Goal: Task Accomplishment & Management: Complete application form

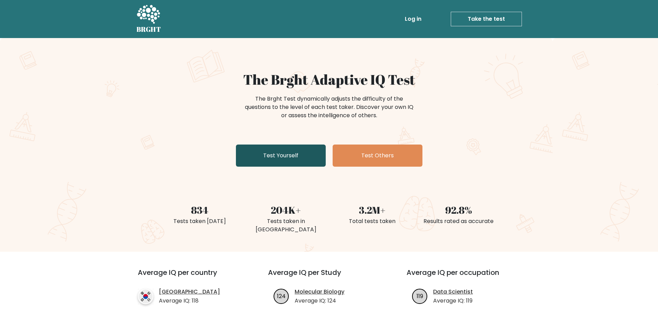
click at [298, 156] on link "Test Yourself" at bounding box center [281, 155] width 90 height 22
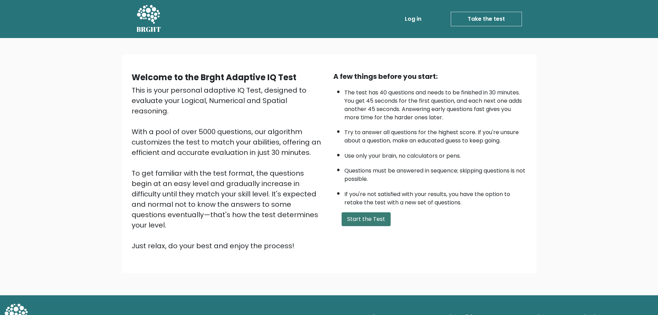
click at [355, 215] on button "Start the Test" at bounding box center [366, 219] width 49 height 14
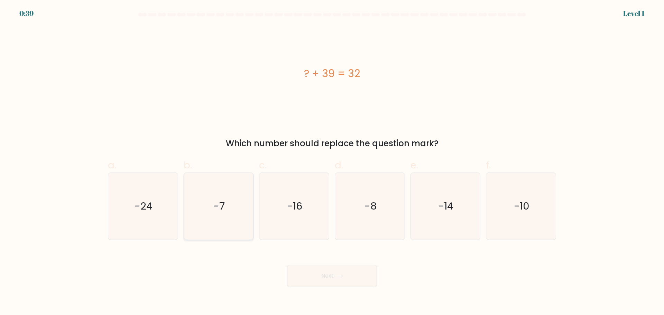
click at [226, 212] on icon "-7" at bounding box center [218, 206] width 67 height 67
click at [332, 162] on input "b. -7" at bounding box center [332, 160] width 0 height 4
radio input "true"
click at [324, 275] on button "Next" at bounding box center [332, 276] width 90 height 22
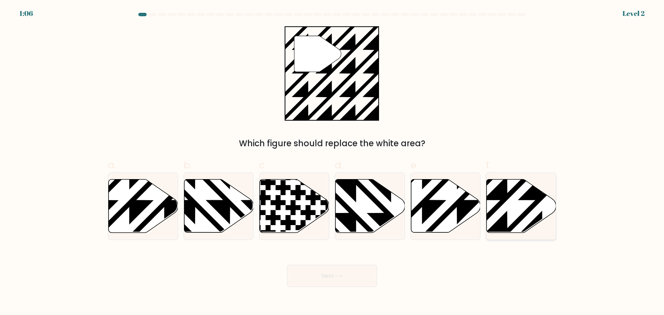
click at [509, 222] on icon at bounding box center [520, 205] width 69 height 53
click at [332, 162] on input "f." at bounding box center [332, 160] width 0 height 4
radio input "true"
click at [359, 278] on button "Next" at bounding box center [332, 276] width 90 height 22
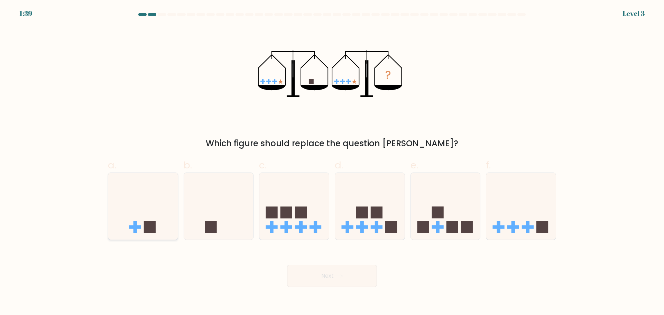
click at [168, 223] on icon at bounding box center [142, 205] width 69 height 57
click at [332, 162] on input "a." at bounding box center [332, 160] width 0 height 4
radio input "true"
click at [235, 229] on icon at bounding box center [218, 205] width 69 height 57
click at [332, 162] on input "b." at bounding box center [332, 160] width 0 height 4
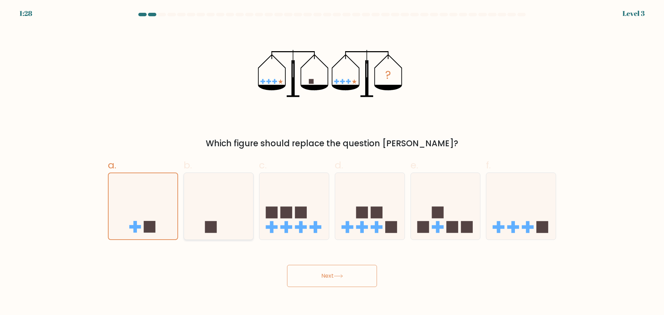
radio input "true"
click at [334, 280] on button "Next" at bounding box center [332, 276] width 90 height 22
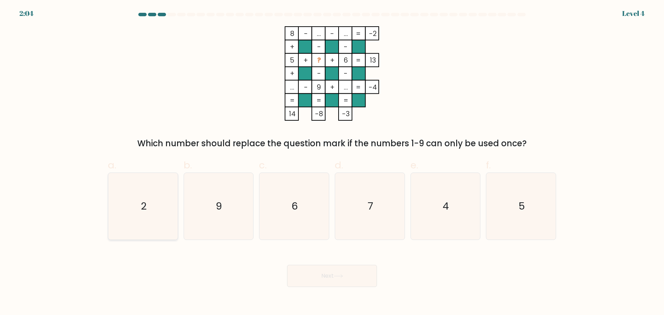
click at [147, 215] on icon "2" at bounding box center [143, 206] width 67 height 67
click at [332, 162] on input "a. 2" at bounding box center [332, 160] width 0 height 4
radio input "true"
click at [333, 285] on button "Next" at bounding box center [332, 276] width 90 height 22
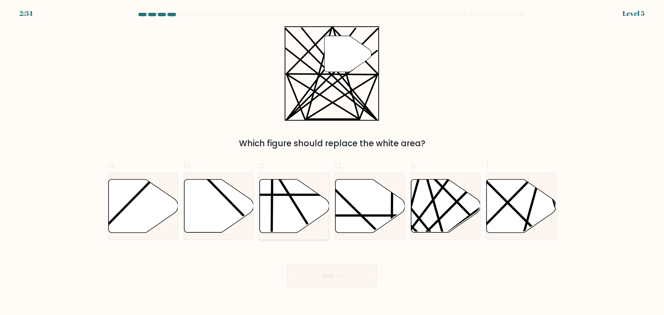
click at [282, 210] on icon at bounding box center [294, 205] width 69 height 53
click at [332, 162] on input "c." at bounding box center [332, 160] width 0 height 4
radio input "true"
click at [320, 274] on button "Next" at bounding box center [332, 276] width 90 height 22
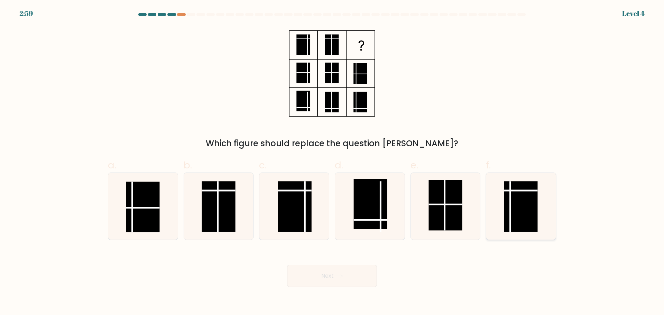
click at [503, 207] on icon at bounding box center [520, 206] width 67 height 67
click at [332, 162] on input "f." at bounding box center [332, 160] width 0 height 4
radio input "true"
click at [329, 280] on button "Next" at bounding box center [332, 276] width 90 height 22
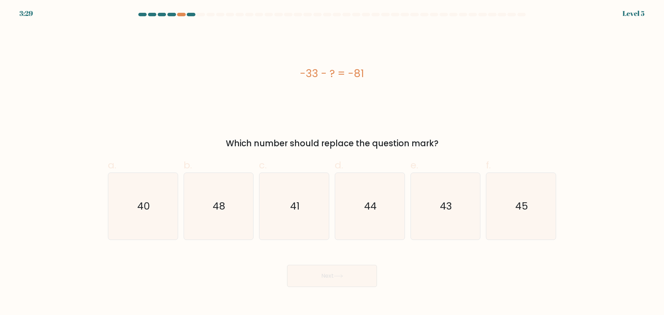
drag, startPoint x: 293, startPoint y: 220, endPoint x: 308, endPoint y: 259, distance: 40.8
click at [294, 222] on icon "41" at bounding box center [294, 206] width 67 height 67
click at [332, 162] on input "c. 41" at bounding box center [332, 160] width 0 height 4
radio input "true"
click at [315, 275] on button "Next" at bounding box center [332, 276] width 90 height 22
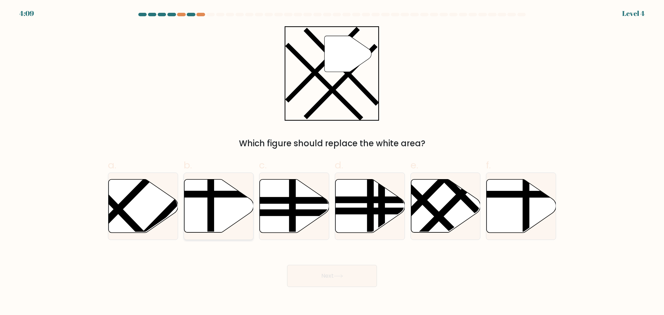
click at [224, 211] on icon at bounding box center [218, 205] width 69 height 53
click at [332, 162] on input "b." at bounding box center [332, 160] width 0 height 4
radio input "true"
drag, startPoint x: 361, startPoint y: 208, endPoint x: 371, endPoint y: 209, distance: 10.4
click at [365, 211] on line at bounding box center [346, 211] width 140 height 0
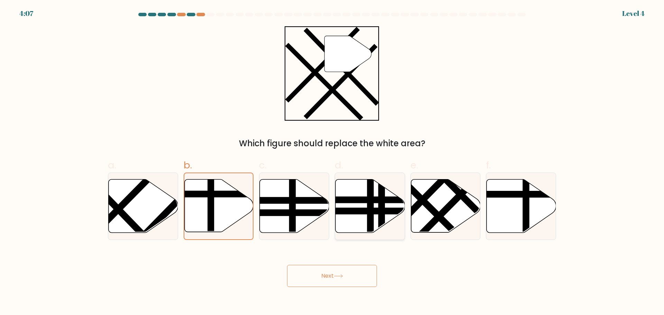
click at [332, 162] on input "d." at bounding box center [332, 160] width 0 height 4
radio input "true"
click at [511, 209] on icon at bounding box center [520, 205] width 69 height 53
click at [332, 162] on input "f." at bounding box center [332, 160] width 0 height 4
radio input "true"
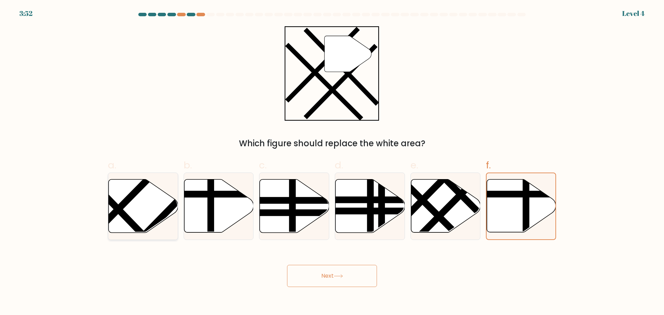
click at [135, 215] on icon at bounding box center [143, 205] width 69 height 53
click at [332, 162] on input "a." at bounding box center [332, 160] width 0 height 4
radio input "true"
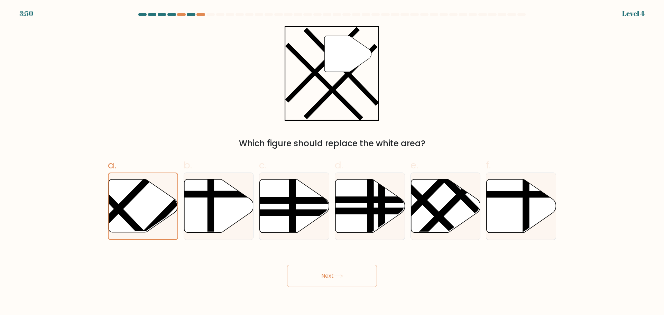
click at [323, 277] on button "Next" at bounding box center [332, 276] width 90 height 22
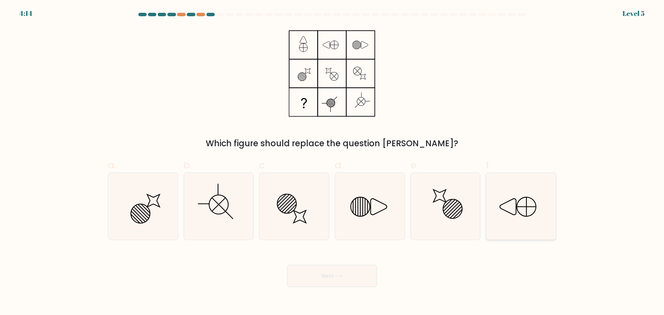
click at [505, 209] on icon at bounding box center [520, 206] width 67 height 67
click at [332, 162] on input "f." at bounding box center [332, 160] width 0 height 4
radio input "true"
click at [341, 273] on button "Next" at bounding box center [332, 276] width 90 height 22
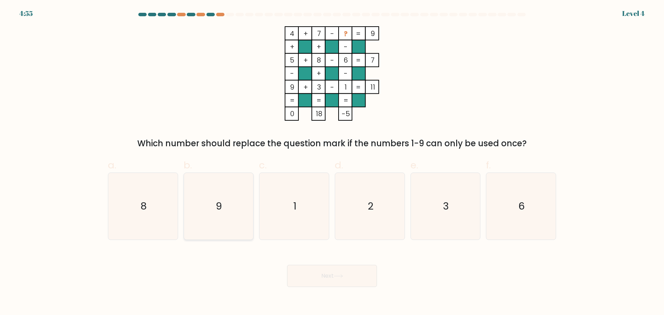
drag, startPoint x: 216, startPoint y: 220, endPoint x: 233, endPoint y: 228, distance: 18.7
click at [217, 221] on icon "9" at bounding box center [218, 206] width 67 height 67
click at [332, 162] on input "b. 9" at bounding box center [332, 160] width 0 height 4
radio input "true"
click at [326, 265] on button "Next" at bounding box center [332, 276] width 90 height 22
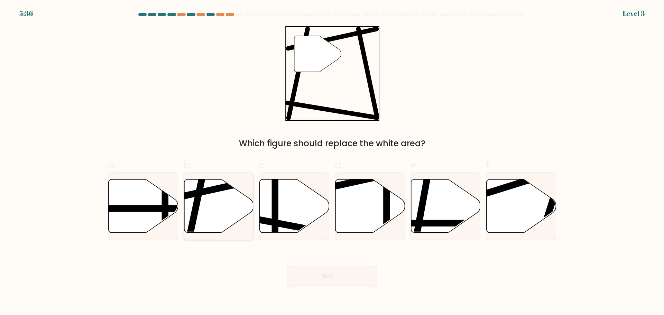
click at [224, 213] on icon at bounding box center [218, 205] width 69 height 53
click at [332, 162] on input "b." at bounding box center [332, 160] width 0 height 4
radio input "true"
click at [323, 268] on button "Next" at bounding box center [332, 276] width 90 height 22
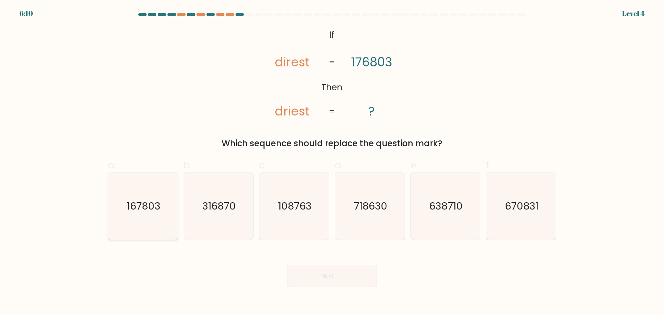
click at [147, 221] on icon "167803" at bounding box center [143, 206] width 67 height 67
click at [331, 280] on button "Next" at bounding box center [332, 276] width 90 height 22
click at [124, 217] on icon "167803" at bounding box center [143, 206] width 67 height 67
click at [332, 162] on input "a. 167803" at bounding box center [332, 160] width 0 height 4
radio input "true"
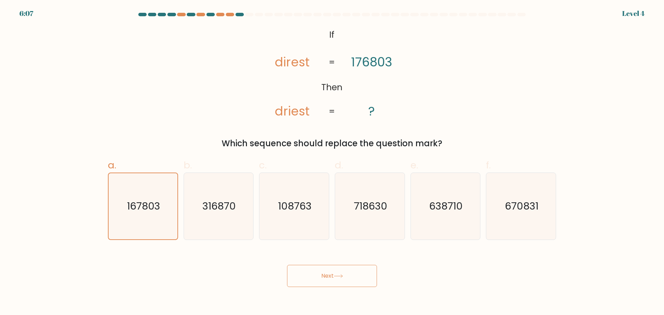
click at [313, 273] on button "Next" at bounding box center [332, 276] width 90 height 22
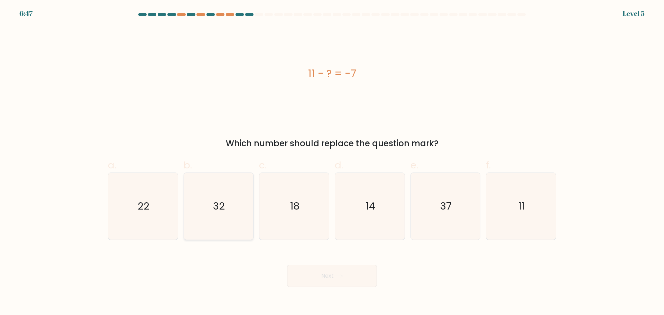
drag, startPoint x: 225, startPoint y: 227, endPoint x: 277, endPoint y: 258, distance: 60.5
click at [225, 227] on icon "32" at bounding box center [218, 206] width 67 height 67
click at [332, 162] on input "b. 32" at bounding box center [332, 160] width 0 height 4
radio input "true"
click at [322, 279] on button "Next" at bounding box center [332, 276] width 90 height 22
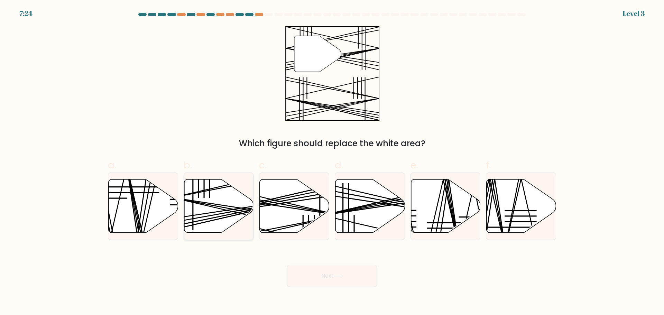
click at [220, 210] on icon at bounding box center [218, 205] width 69 height 53
click at [332, 162] on input "b." at bounding box center [332, 160] width 0 height 4
radio input "true"
click at [316, 271] on button "Next" at bounding box center [332, 276] width 90 height 22
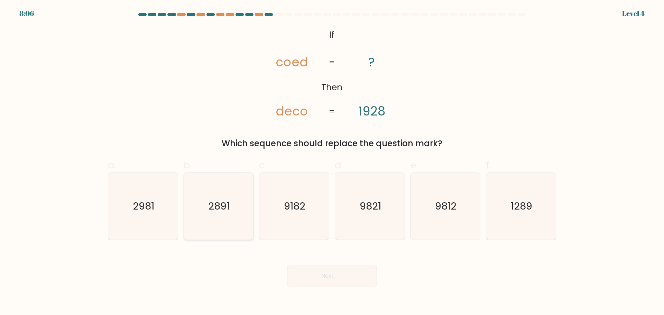
click at [226, 220] on icon "2891" at bounding box center [218, 206] width 67 height 67
click at [332, 162] on input "b. 2891" at bounding box center [332, 160] width 0 height 4
radio input "true"
click at [517, 223] on icon "1289" at bounding box center [520, 206] width 67 height 67
click at [332, 162] on input "f. 1289" at bounding box center [332, 160] width 0 height 4
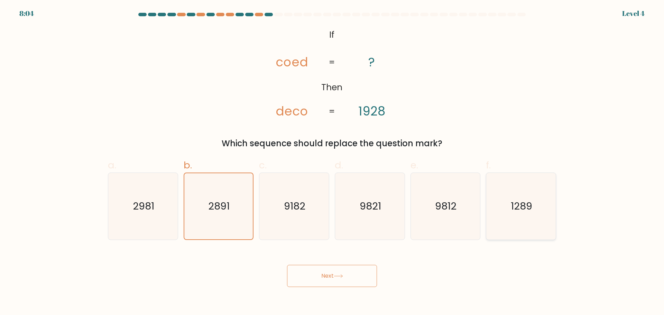
radio input "true"
click at [349, 281] on button "Next" at bounding box center [332, 276] width 90 height 22
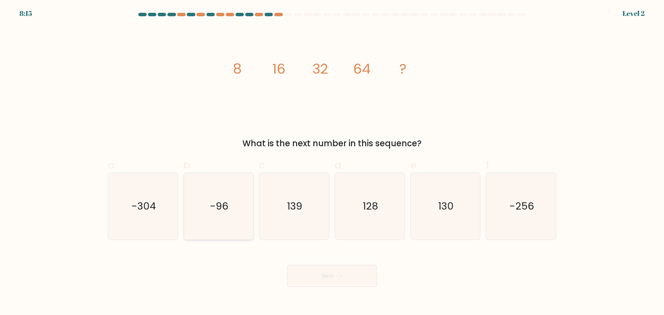
click at [215, 210] on text "-96" at bounding box center [219, 206] width 18 height 14
click at [332, 162] on input "b. -96" at bounding box center [332, 160] width 0 height 4
radio input "true"
click at [330, 275] on button "Next" at bounding box center [332, 276] width 90 height 22
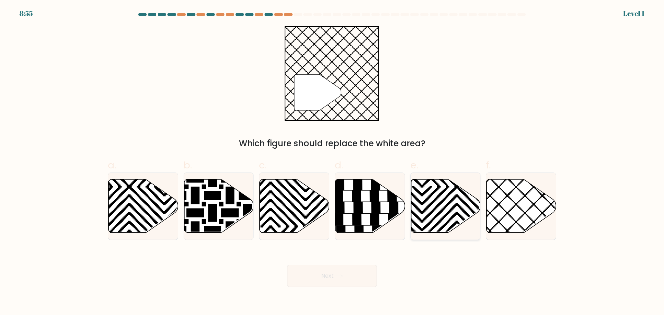
drag, startPoint x: 518, startPoint y: 214, endPoint x: 473, endPoint y: 224, distance: 46.7
click at [517, 215] on icon at bounding box center [520, 205] width 69 height 53
click at [332, 162] on input "f." at bounding box center [332, 160] width 0 height 4
radio input "true"
click at [313, 279] on button "Next" at bounding box center [332, 276] width 90 height 22
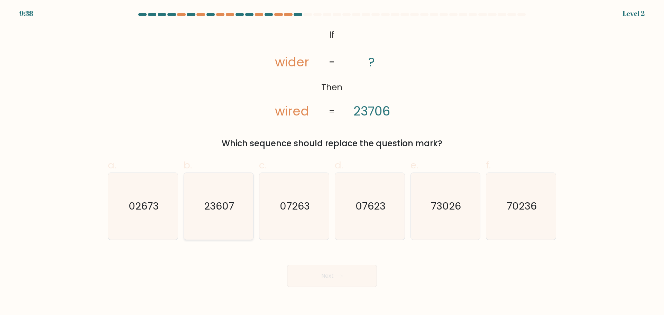
click at [234, 211] on icon "23607" at bounding box center [218, 206] width 67 height 67
click at [332, 162] on input "b. 23607" at bounding box center [332, 160] width 0 height 4
radio input "true"
click at [323, 269] on button "Next" at bounding box center [332, 276] width 90 height 22
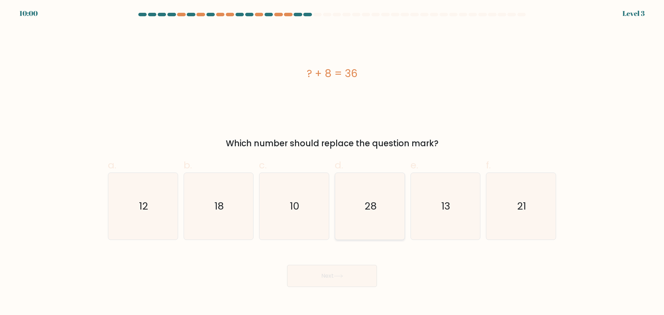
click at [362, 203] on icon "28" at bounding box center [369, 206] width 67 height 67
click at [332, 162] on input "d. 28" at bounding box center [332, 160] width 0 height 4
radio input "true"
click at [334, 275] on button "Next" at bounding box center [332, 276] width 90 height 22
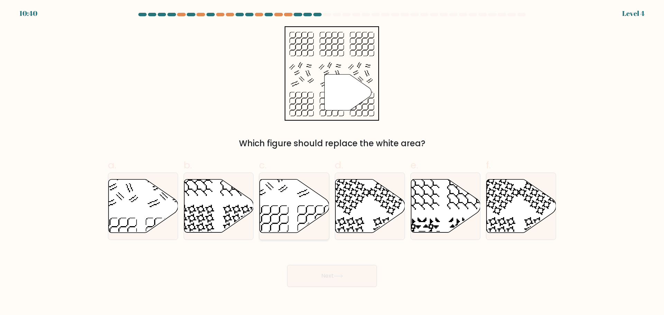
click at [295, 206] on icon at bounding box center [294, 205] width 69 height 53
click at [332, 162] on input "c." at bounding box center [332, 160] width 0 height 4
radio input "true"
click at [319, 270] on button "Next" at bounding box center [332, 276] width 90 height 22
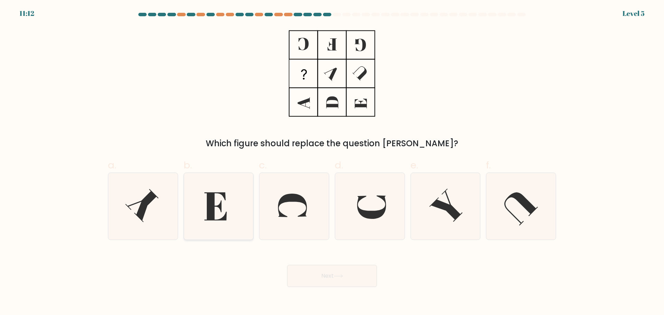
drag, startPoint x: 227, startPoint y: 221, endPoint x: 240, endPoint y: 227, distance: 15.0
click at [227, 221] on icon at bounding box center [218, 206] width 67 height 67
click at [332, 162] on input "b." at bounding box center [332, 160] width 0 height 4
radio input "true"
click at [334, 277] on button "Next" at bounding box center [332, 276] width 90 height 22
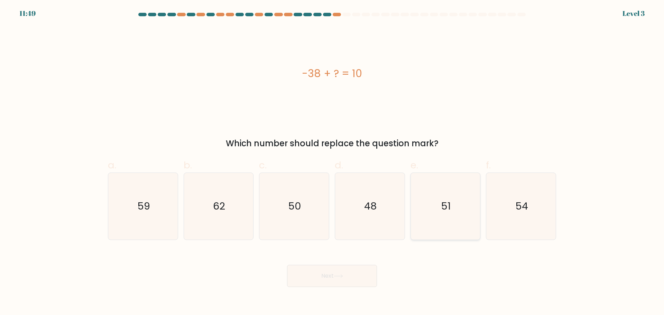
click at [451, 216] on icon "51" at bounding box center [445, 206] width 67 height 67
click at [332, 162] on input "e. 51" at bounding box center [332, 160] width 0 height 4
radio input "true"
drag, startPoint x: 372, startPoint y: 225, endPoint x: 355, endPoint y: 263, distance: 41.0
click at [372, 225] on icon "48" at bounding box center [369, 206] width 67 height 67
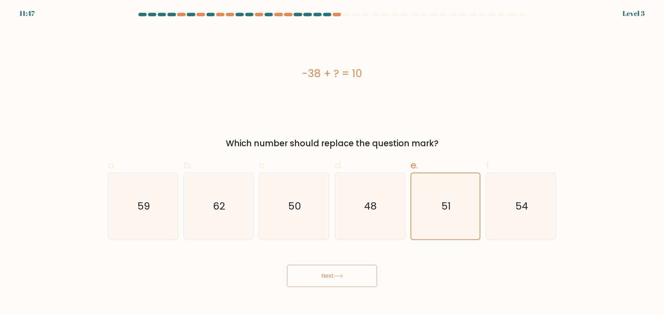
click at [332, 162] on input "d. 48" at bounding box center [332, 160] width 0 height 4
radio input "true"
click at [351, 278] on button "Next" at bounding box center [332, 276] width 90 height 22
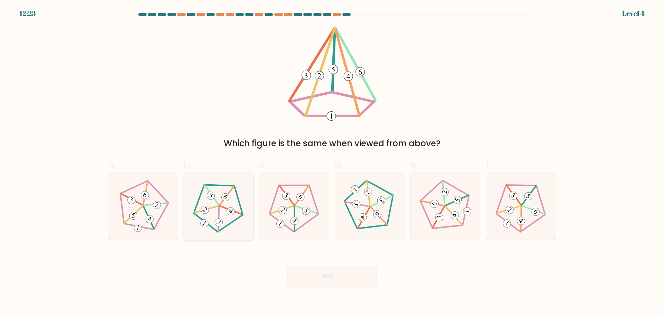
drag, startPoint x: 222, startPoint y: 225, endPoint x: 235, endPoint y: 231, distance: 13.8
click at [225, 227] on icon at bounding box center [218, 205] width 53 height 53
click at [332, 162] on input "b." at bounding box center [332, 160] width 0 height 4
radio input "true"
click at [321, 274] on button "Next" at bounding box center [332, 276] width 90 height 22
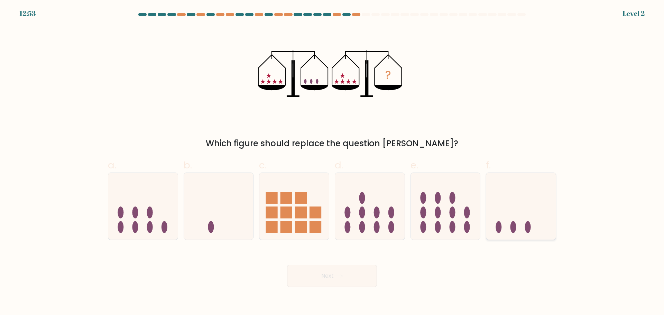
click at [499, 212] on icon at bounding box center [520, 205] width 69 height 57
click at [332, 162] on input "f." at bounding box center [332, 160] width 0 height 4
radio input "true"
click at [350, 275] on button "Next" at bounding box center [332, 276] width 90 height 22
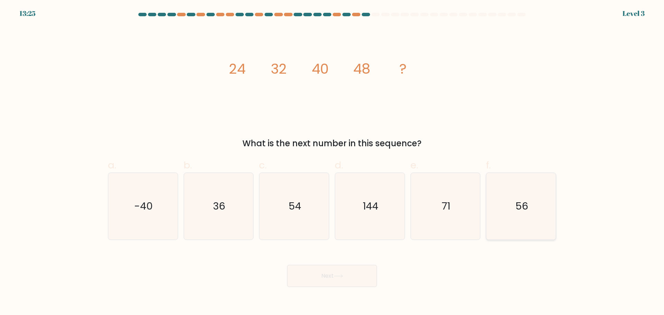
click at [527, 220] on icon "56" at bounding box center [520, 206] width 67 height 67
click at [332, 162] on input "f. 56" at bounding box center [332, 160] width 0 height 4
radio input "true"
click at [369, 274] on button "Next" at bounding box center [332, 276] width 90 height 22
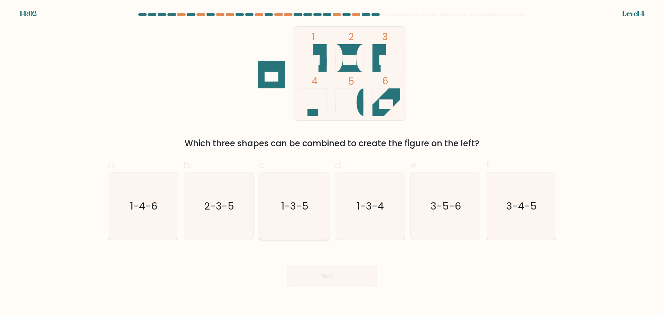
click at [292, 221] on icon "1-3-5" at bounding box center [294, 206] width 67 height 67
click at [332, 162] on input "c. 1-3-5" at bounding box center [332, 160] width 0 height 4
radio input "true"
click at [329, 272] on button "Next" at bounding box center [332, 276] width 90 height 22
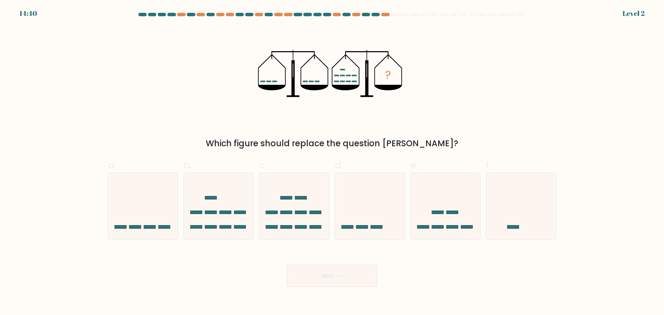
drag, startPoint x: 229, startPoint y: 220, endPoint x: 289, endPoint y: 248, distance: 66.3
click at [232, 221] on icon at bounding box center [218, 205] width 69 height 57
click at [332, 162] on input "b." at bounding box center [332, 160] width 0 height 4
radio input "true"
click at [322, 274] on button "Next" at bounding box center [332, 276] width 90 height 22
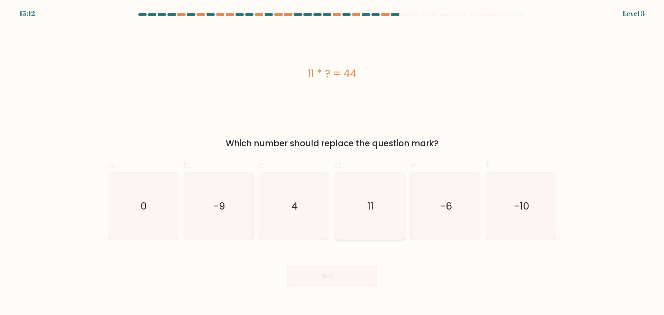
click at [366, 226] on icon "11" at bounding box center [369, 206] width 67 height 67
click at [332, 162] on input "d. 11" at bounding box center [332, 160] width 0 height 4
radio input "true"
click at [307, 230] on icon "4" at bounding box center [294, 206] width 67 height 67
click at [332, 162] on input "c. 4" at bounding box center [332, 160] width 0 height 4
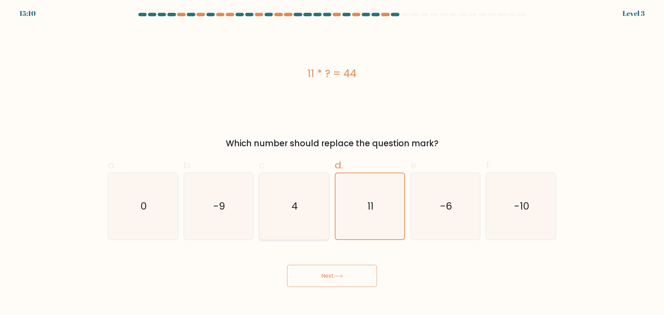
radio input "true"
click at [333, 277] on button "Next" at bounding box center [332, 276] width 90 height 22
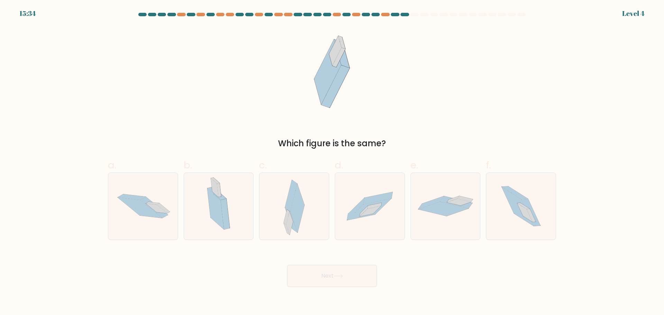
drag, startPoint x: 441, startPoint y: 211, endPoint x: 376, endPoint y: 251, distance: 76.2
click at [440, 213] on icon at bounding box center [443, 208] width 50 height 15
click at [332, 162] on input "e." at bounding box center [332, 160] width 0 height 4
radio input "true"
click at [355, 269] on button "Next" at bounding box center [332, 276] width 90 height 22
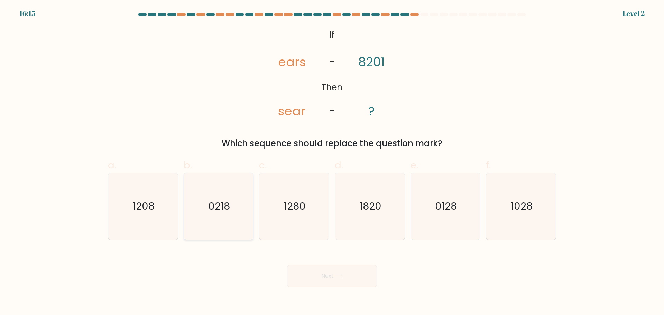
drag, startPoint x: 222, startPoint y: 222, endPoint x: 263, endPoint y: 244, distance: 47.3
click at [222, 222] on icon "0218" at bounding box center [218, 206] width 67 height 67
click at [221, 211] on text "0218" at bounding box center [219, 206] width 22 height 14
click at [332, 162] on input "b. 0218" at bounding box center [332, 160] width 0 height 4
radio input "true"
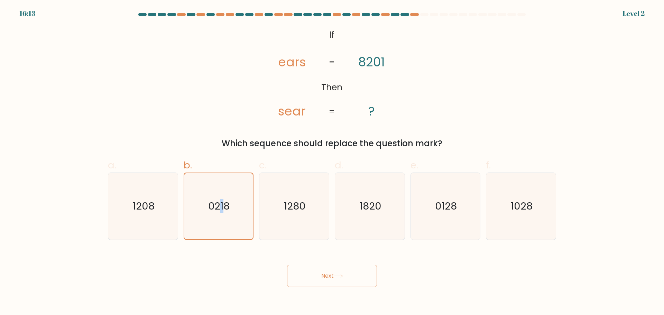
click at [327, 275] on button "Next" at bounding box center [332, 276] width 90 height 22
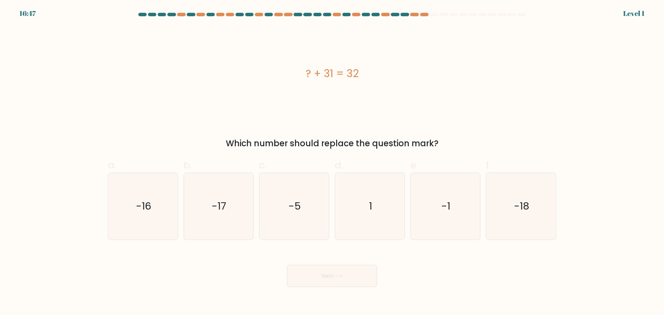
drag, startPoint x: 386, startPoint y: 224, endPoint x: 359, endPoint y: 257, distance: 42.8
click at [385, 224] on icon "1" at bounding box center [369, 206] width 67 height 67
click at [332, 162] on input "d. 1" at bounding box center [332, 160] width 0 height 4
radio input "true"
click at [346, 276] on button "Next" at bounding box center [332, 276] width 90 height 22
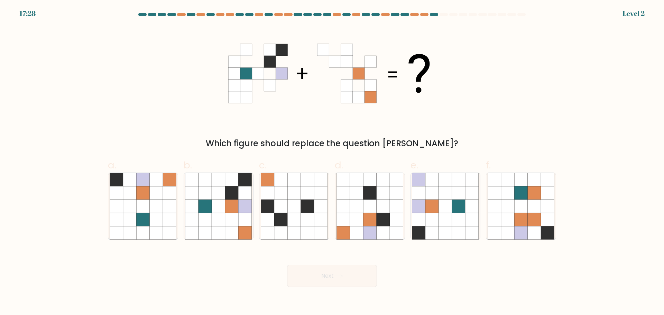
drag, startPoint x: 370, startPoint y: 221, endPoint x: 356, endPoint y: 260, distance: 41.4
click at [368, 224] on icon at bounding box center [369, 219] width 13 height 13
click at [332, 162] on input "d." at bounding box center [332, 160] width 0 height 4
radio input "true"
click at [356, 266] on button "Next" at bounding box center [332, 276] width 90 height 22
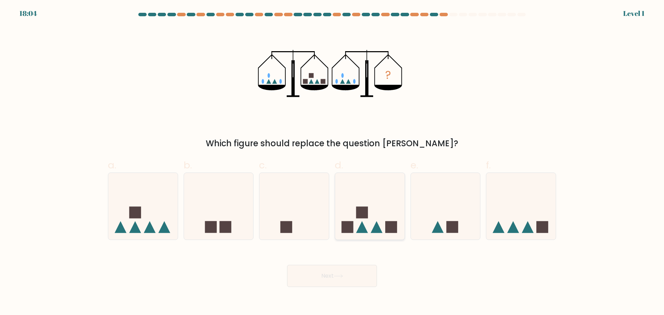
click at [346, 230] on rect at bounding box center [347, 227] width 12 height 12
click at [332, 162] on input "d." at bounding box center [332, 160] width 0 height 4
radio input "true"
click at [335, 281] on button "Next" at bounding box center [332, 276] width 90 height 22
click at [330, 280] on button "Next" at bounding box center [332, 276] width 90 height 22
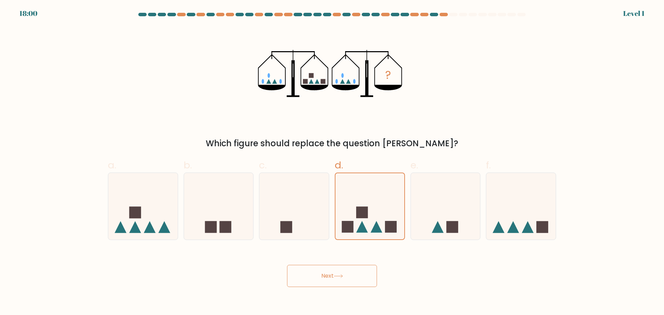
click at [334, 275] on button "Next" at bounding box center [332, 276] width 90 height 22
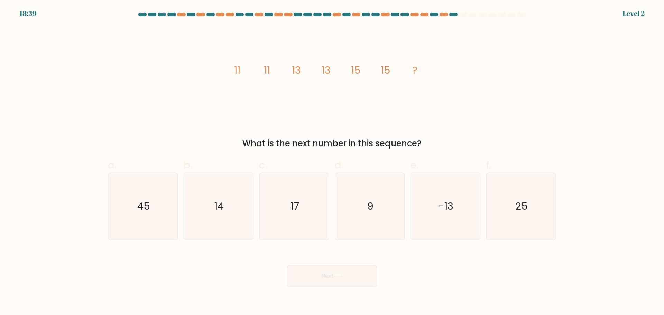
drag, startPoint x: 519, startPoint y: 212, endPoint x: 430, endPoint y: 241, distance: 93.4
click at [518, 215] on icon "25" at bounding box center [520, 206] width 67 height 67
click at [529, 226] on icon "25" at bounding box center [520, 206] width 67 height 67
click at [332, 162] on input "f. 25" at bounding box center [332, 160] width 0 height 4
radio input "true"
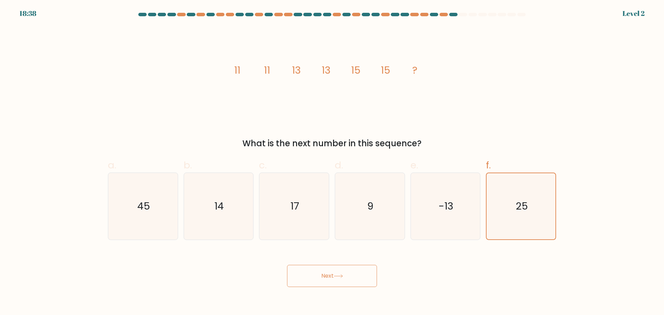
click at [353, 280] on button "Next" at bounding box center [332, 276] width 90 height 22
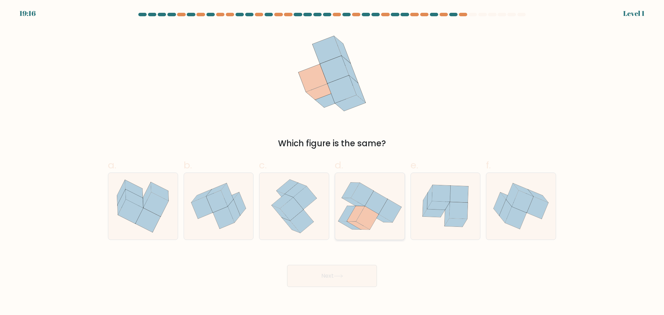
click at [367, 212] on icon at bounding box center [367, 217] width 22 height 23
click at [332, 162] on input "d." at bounding box center [332, 160] width 0 height 4
radio input "true"
click at [343, 275] on icon at bounding box center [338, 276] width 9 height 4
click at [351, 283] on button "Next" at bounding box center [332, 276] width 90 height 22
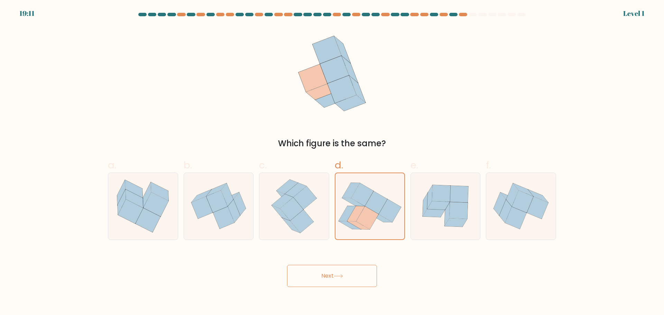
click at [352, 269] on button "Next" at bounding box center [332, 276] width 90 height 22
click at [424, 276] on div "Next" at bounding box center [332, 267] width 456 height 39
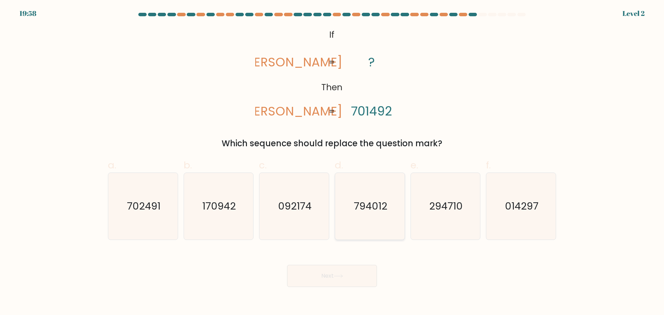
click at [365, 222] on icon "794012" at bounding box center [369, 206] width 67 height 67
click at [332, 162] on input "d. 794012" at bounding box center [332, 160] width 0 height 4
radio input "true"
click at [350, 273] on button "Next" at bounding box center [332, 276] width 90 height 22
click at [352, 278] on button "Next" at bounding box center [332, 276] width 90 height 22
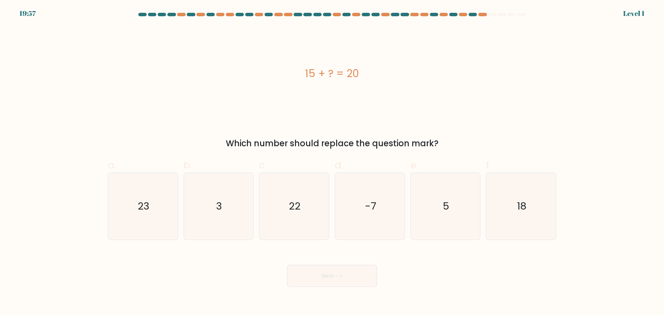
click at [348, 271] on button "Next" at bounding box center [332, 276] width 90 height 22
click at [421, 264] on div "Next" at bounding box center [332, 267] width 456 height 39
drag, startPoint x: 451, startPoint y: 232, endPoint x: 391, endPoint y: 250, distance: 63.6
click at [449, 233] on icon "5" at bounding box center [445, 206] width 67 height 67
click at [332, 162] on input "e. 5" at bounding box center [332, 160] width 0 height 4
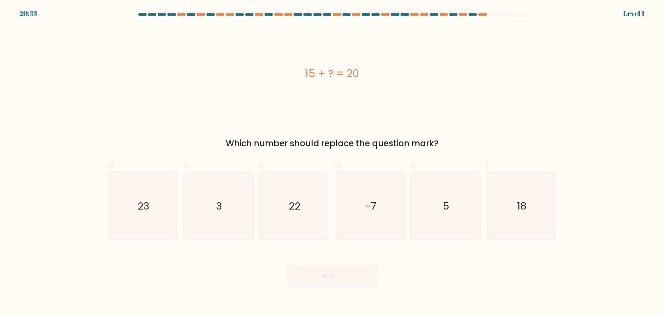
radio input "true"
click at [329, 276] on button "Next" at bounding box center [332, 276] width 90 height 22
click at [353, 275] on button "Next" at bounding box center [332, 276] width 90 height 22
click at [439, 273] on div "Next" at bounding box center [332, 267] width 456 height 39
click at [439, 274] on div "Next" at bounding box center [332, 267] width 456 height 39
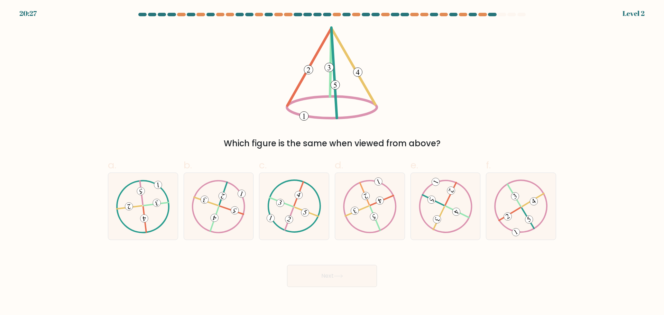
click at [428, 275] on div "Next" at bounding box center [332, 267] width 456 height 39
click at [286, 228] on 324 at bounding box center [288, 219] width 9 height 22
click at [332, 162] on input "c." at bounding box center [332, 160] width 0 height 4
radio input "true"
click at [321, 266] on button "Next" at bounding box center [332, 276] width 90 height 22
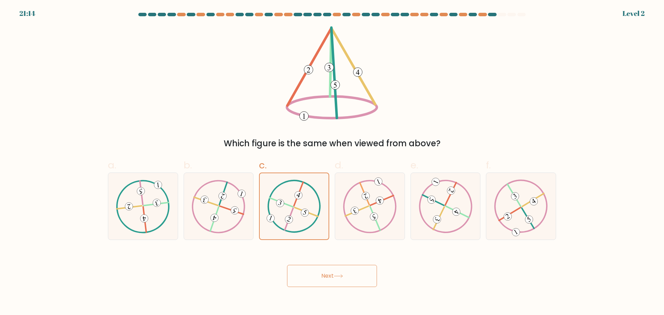
click at [339, 266] on button "Next" at bounding box center [332, 276] width 90 height 22
click at [364, 279] on button "Next" at bounding box center [332, 276] width 90 height 22
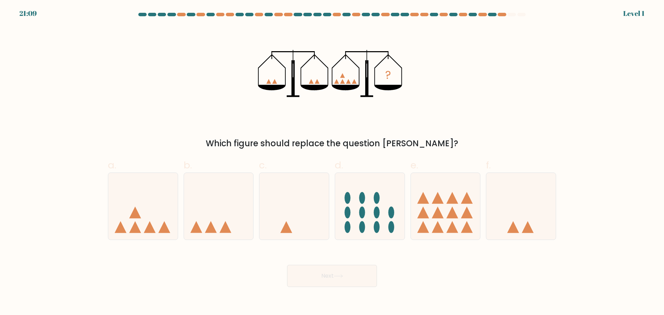
click at [353, 276] on button "Next" at bounding box center [332, 276] width 90 height 22
click at [501, 231] on icon at bounding box center [520, 205] width 69 height 57
click at [332, 162] on input "f." at bounding box center [332, 160] width 0 height 4
radio input "true"
click at [349, 284] on button "Next" at bounding box center [332, 276] width 90 height 22
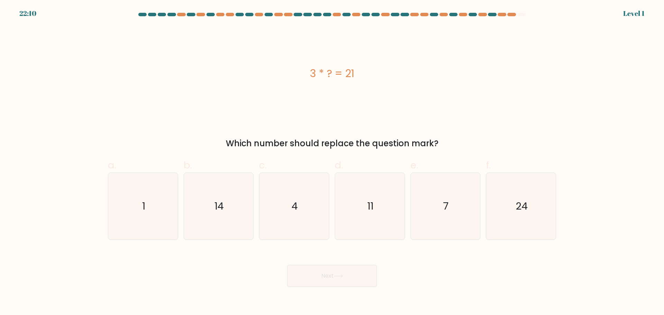
drag, startPoint x: 438, startPoint y: 208, endPoint x: 406, endPoint y: 248, distance: 51.4
click at [439, 211] on icon "7" at bounding box center [445, 206] width 67 height 67
click at [332, 162] on input "e. 7" at bounding box center [332, 160] width 0 height 4
radio input "true"
click at [347, 279] on button "Next" at bounding box center [332, 276] width 90 height 22
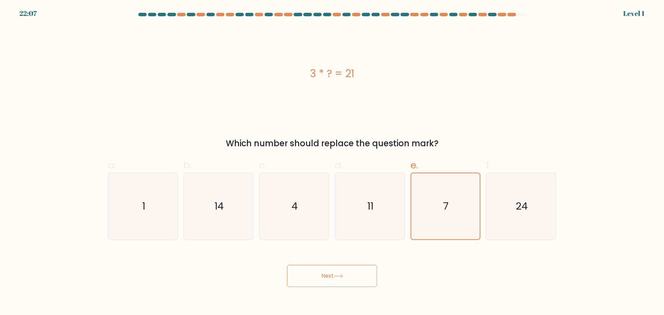
click at [343, 275] on icon at bounding box center [338, 276] width 9 height 4
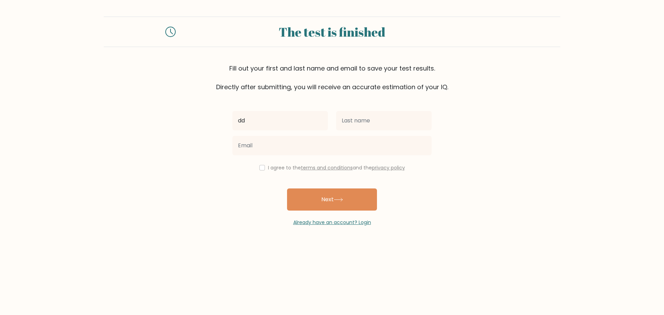
type input "dd"
click at [363, 126] on input "text" at bounding box center [383, 120] width 95 height 19
type input "dd"
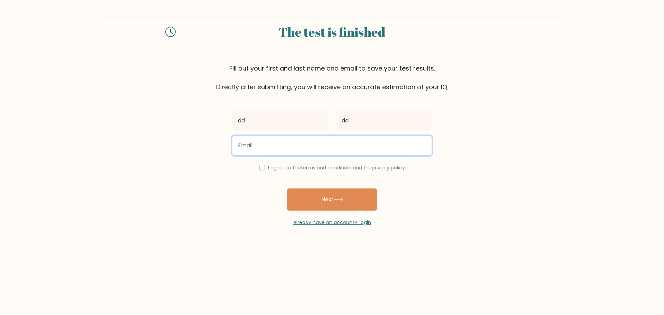
click at [313, 152] on input "email" at bounding box center [331, 145] width 199 height 19
type input "kertguntang2@gmail.com"
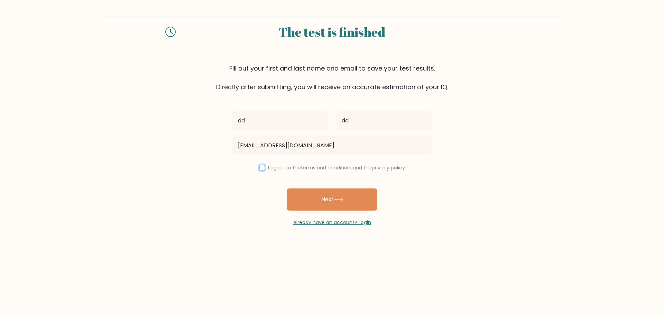
click at [261, 168] on input "checkbox" at bounding box center [262, 168] width 6 height 6
checkbox input "true"
click at [319, 195] on button "Next" at bounding box center [332, 199] width 90 height 22
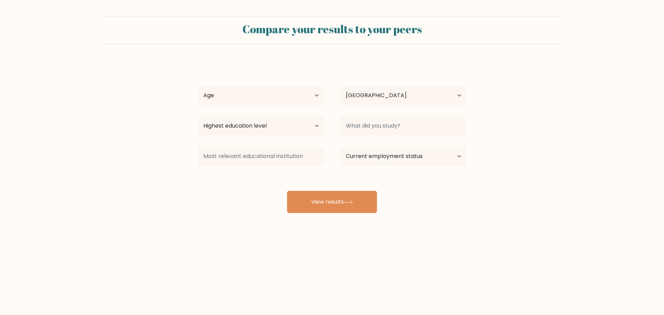
select select "PH"
click at [304, 96] on select "Age Under [DEMOGRAPHIC_DATA] [DEMOGRAPHIC_DATA] [DEMOGRAPHIC_DATA] [DEMOGRAPHIC…" at bounding box center [261, 95] width 126 height 19
select select "18_24"
click at [198, 86] on select "Age Under 18 years old 18-24 years old 25-34 years old 35-44 years old 45-54 ye…" at bounding box center [261, 95] width 126 height 19
click at [293, 131] on select "Highest education level No schooling Primary Lower Secondary Upper Secondary Oc…" at bounding box center [261, 125] width 126 height 19
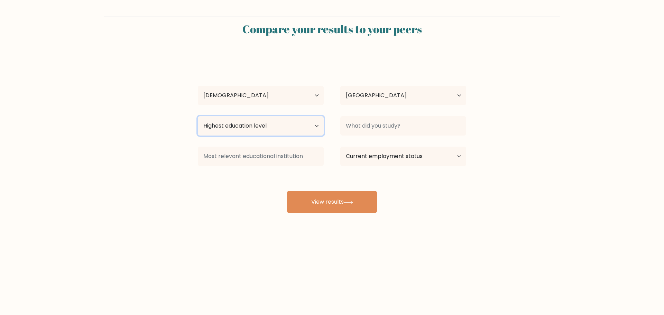
click at [289, 124] on select "Highest education level No schooling Primary Lower Secondary Upper Secondary Oc…" at bounding box center [261, 125] width 126 height 19
click at [316, 123] on select "Highest education level No schooling Primary Lower Secondary Upper Secondary Oc…" at bounding box center [261, 125] width 126 height 19
select select "bachelors_degree"
click at [198, 116] on select "Highest education level No schooling Primary Lower Secondary Upper Secondary Oc…" at bounding box center [261, 125] width 126 height 19
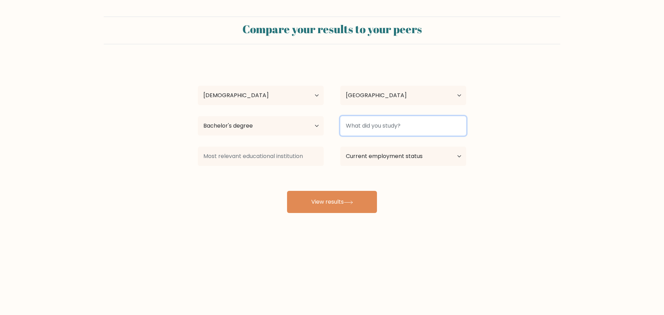
click at [375, 133] on input at bounding box center [403, 125] width 126 height 19
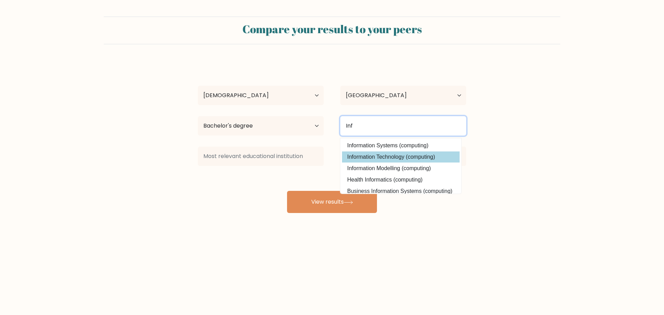
type input "Inf"
click at [394, 161] on div "dd dd Age Under 18 years old 18-24 years old 25-34 years old 35-44 years old 45…" at bounding box center [332, 137] width 276 height 152
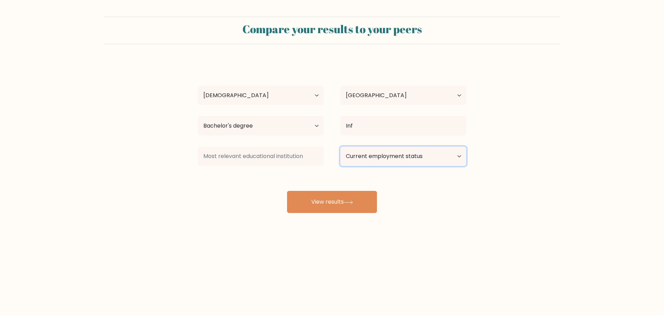
click at [394, 156] on select "Current employment status Employed Student Retired Other / prefer not to answer" at bounding box center [403, 156] width 126 height 19
select select "student"
click at [340, 147] on select "Current employment status Employed Student Retired Other / prefer not to answer" at bounding box center [403, 156] width 126 height 19
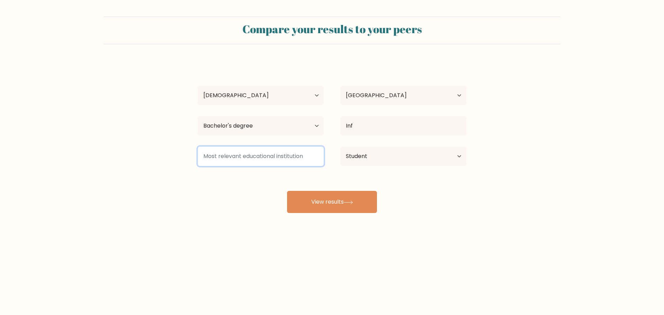
click at [297, 160] on input at bounding box center [261, 156] width 126 height 19
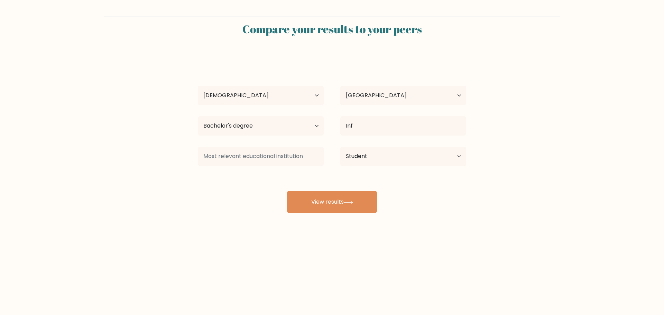
click at [267, 183] on div "dd dd Age Under 18 years old 18-24 years old 25-34 years old 35-44 years old 45…" at bounding box center [332, 137] width 276 height 152
click at [317, 204] on button "View results" at bounding box center [332, 202] width 90 height 22
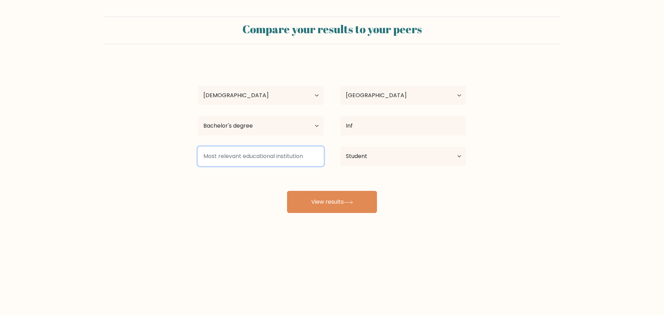
click at [288, 160] on input at bounding box center [261, 156] width 126 height 19
drag, startPoint x: 201, startPoint y: 156, endPoint x: 303, endPoint y: 155, distance: 102.3
click at [303, 155] on input at bounding box center [261, 156] width 126 height 19
drag, startPoint x: 305, startPoint y: 155, endPoint x: 218, endPoint y: 156, distance: 87.1
click at [224, 154] on input at bounding box center [261, 156] width 126 height 19
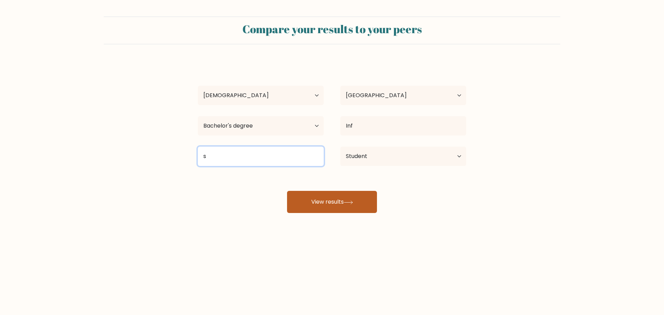
type input "s"
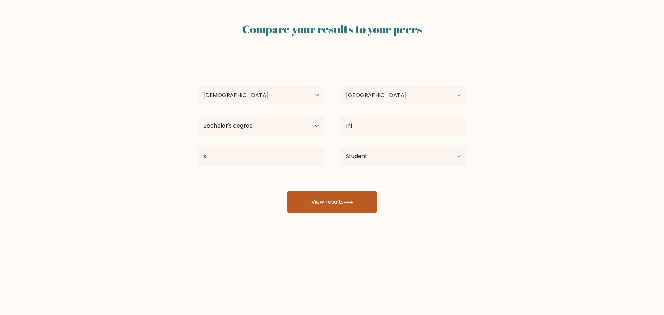
click at [330, 196] on button "View results" at bounding box center [332, 202] width 90 height 22
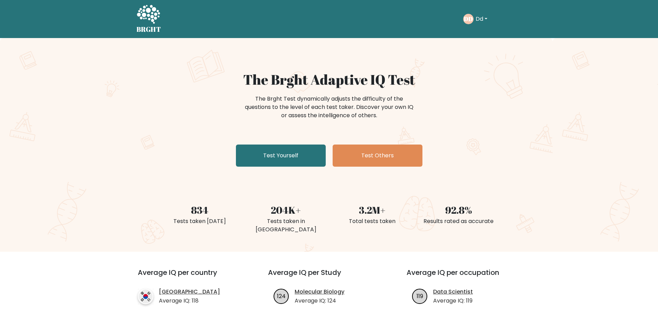
click at [486, 21] on button "Dd" at bounding box center [482, 19] width 16 height 9
click at [482, 57] on link "Settings" at bounding box center [491, 55] width 55 height 11
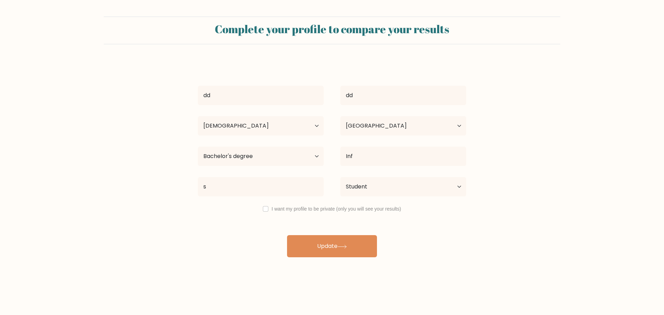
select select "18_24"
select select "PH"
select select "bachelors_degree"
select select "student"
click at [266, 209] on input "checkbox" at bounding box center [266, 209] width 6 height 6
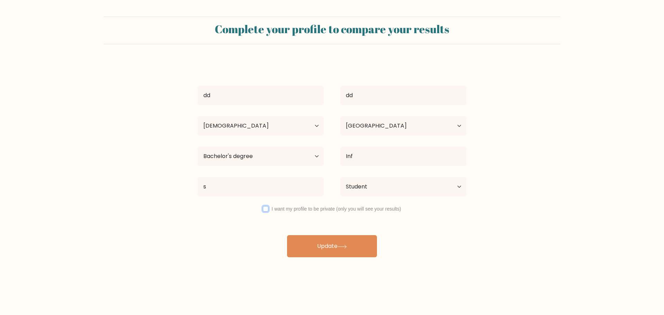
checkbox input "true"
click at [330, 243] on button "Update" at bounding box center [332, 246] width 90 height 22
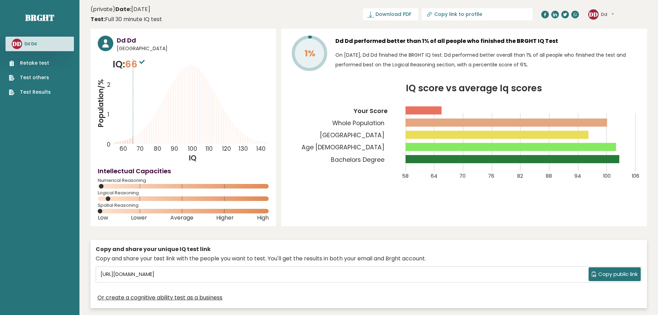
click at [45, 88] on ul "Retake test Test others Test Results" at bounding box center [30, 77] width 49 height 36
click at [47, 81] on link "Test others" at bounding box center [30, 77] width 42 height 7
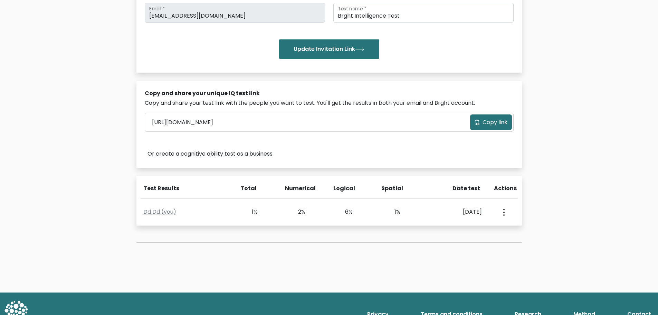
scroll to position [157, 0]
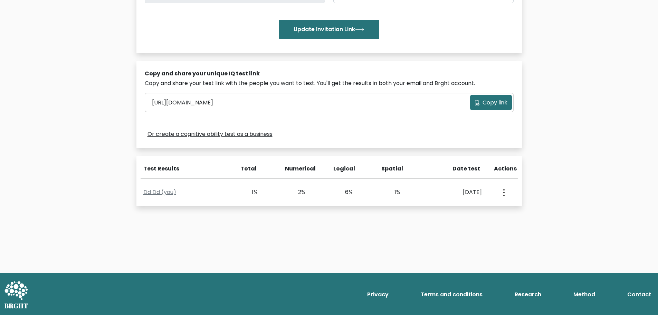
drag, startPoint x: 334, startPoint y: 169, endPoint x: 356, endPoint y: 169, distance: 22.1
click at [356, 169] on div "Logical" at bounding box center [353, 172] width 48 height 14
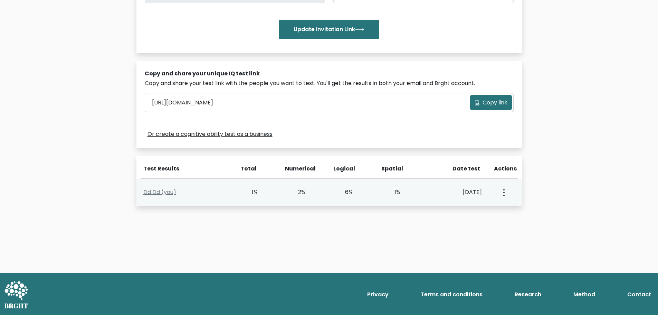
click at [505, 198] on button "button" at bounding box center [504, 191] width 6 height 21
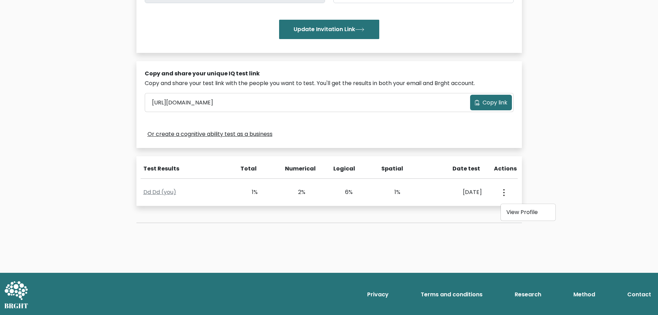
copy div "Logical"
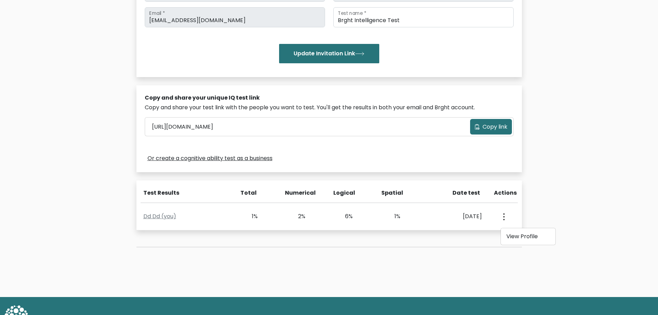
scroll to position [123, 0]
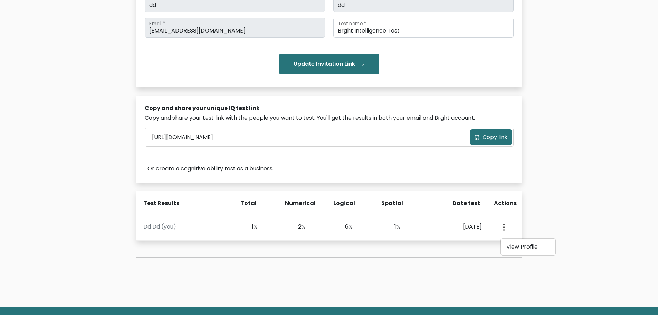
drag, startPoint x: 382, startPoint y: 203, endPoint x: 405, endPoint y: 204, distance: 23.2
click at [405, 204] on div "Spatial" at bounding box center [401, 206] width 48 height 14
copy div "Spatial"
drag, startPoint x: 284, startPoint y: 203, endPoint x: 316, endPoint y: 206, distance: 32.0
click at [316, 206] on div "Numerical" at bounding box center [305, 206] width 48 height 14
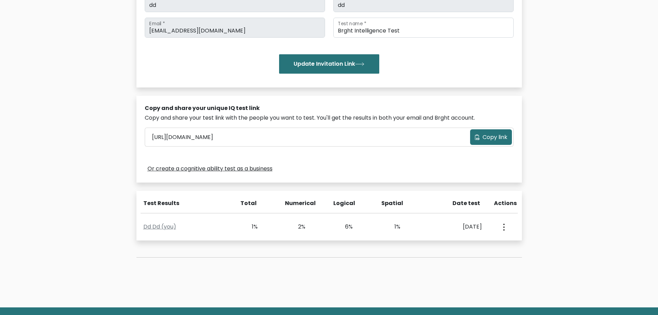
copy div "Numerical"
click at [390, 208] on div "Spatial" at bounding box center [401, 206] width 48 height 14
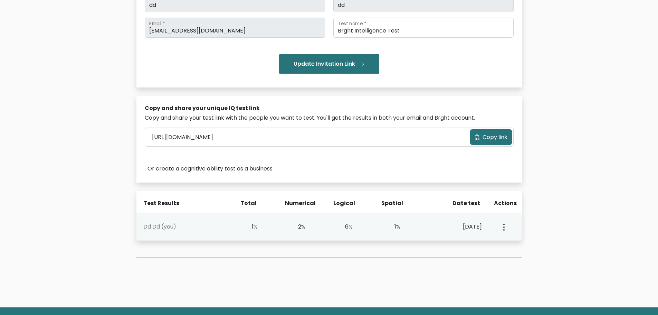
click at [505, 228] on button "button" at bounding box center [504, 226] width 6 height 21
click at [510, 248] on link "View Profile" at bounding box center [528, 246] width 55 height 11
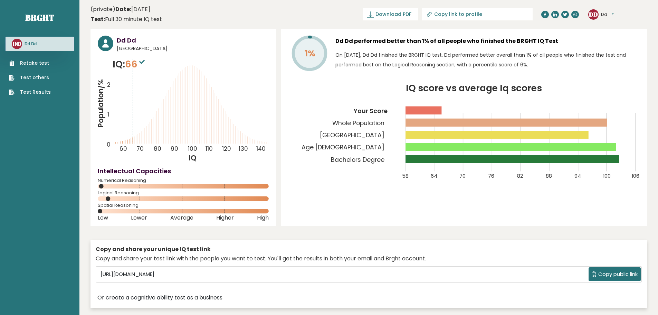
click at [44, 64] on link "Retake test" at bounding box center [30, 62] width 42 height 7
